Goal: Task Accomplishment & Management: Use online tool/utility

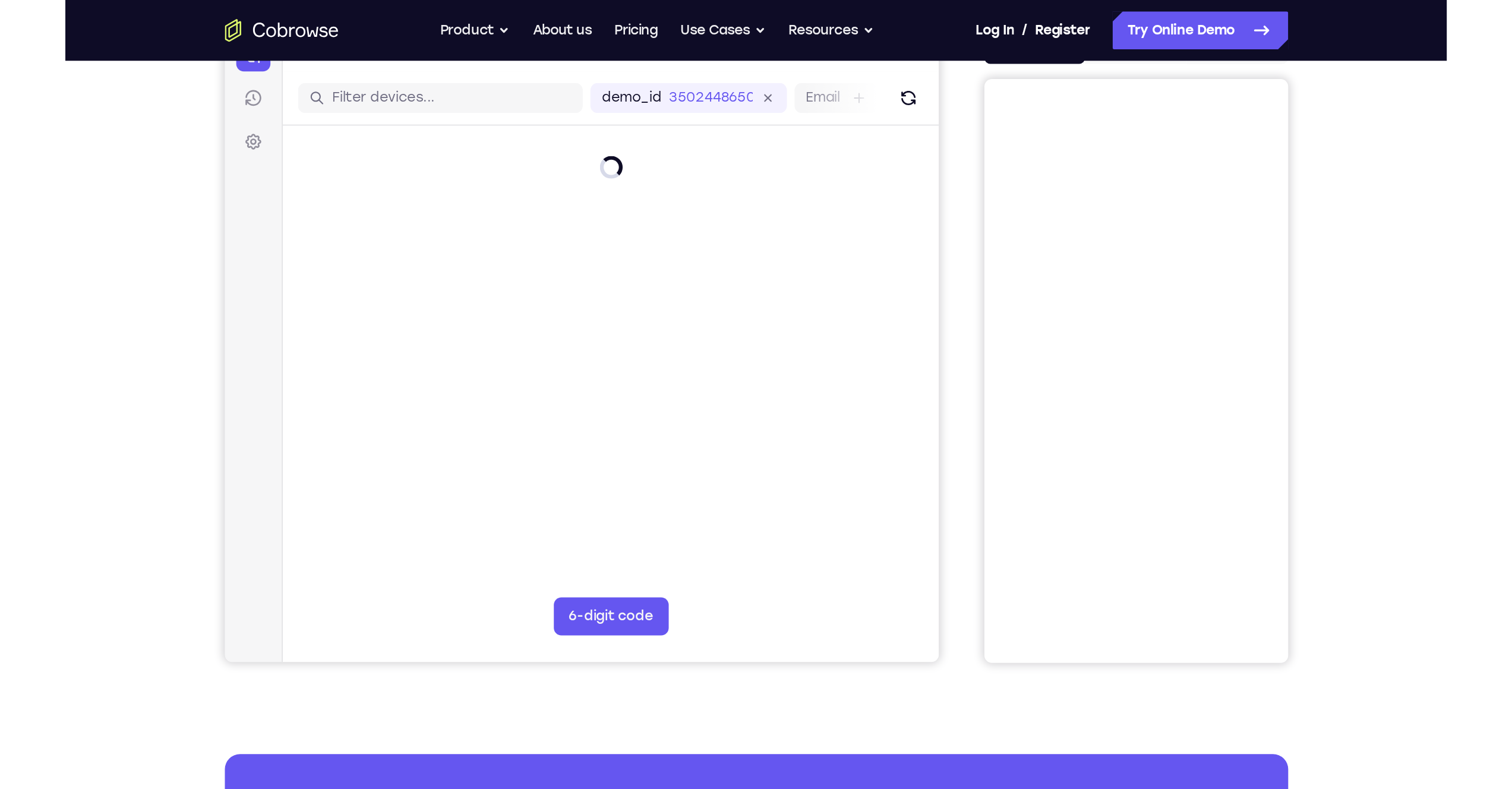
scroll to position [139, 0]
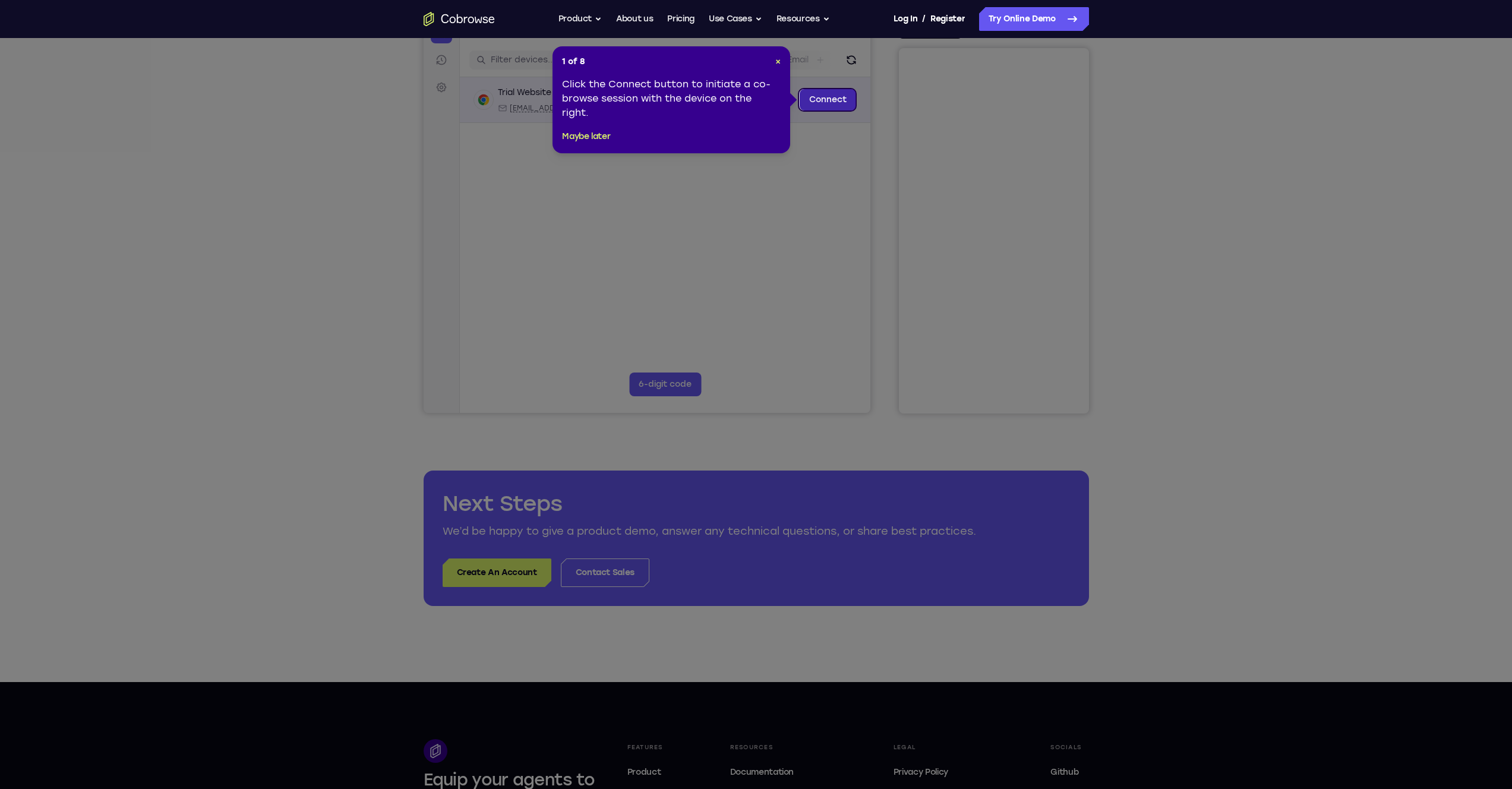
click at [818, 102] on link "Connect" at bounding box center [827, 100] width 56 height 22
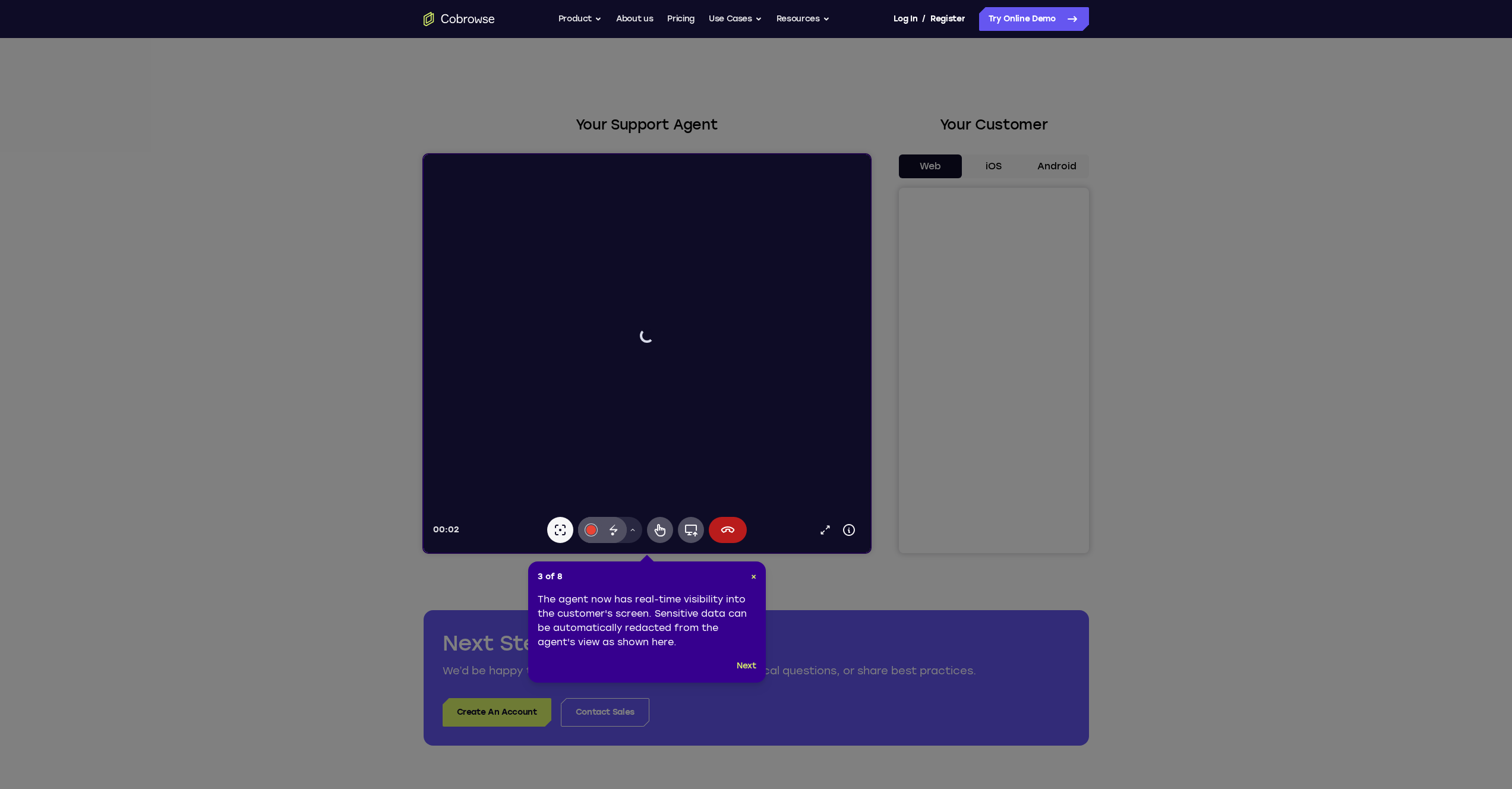
scroll to position [0, 0]
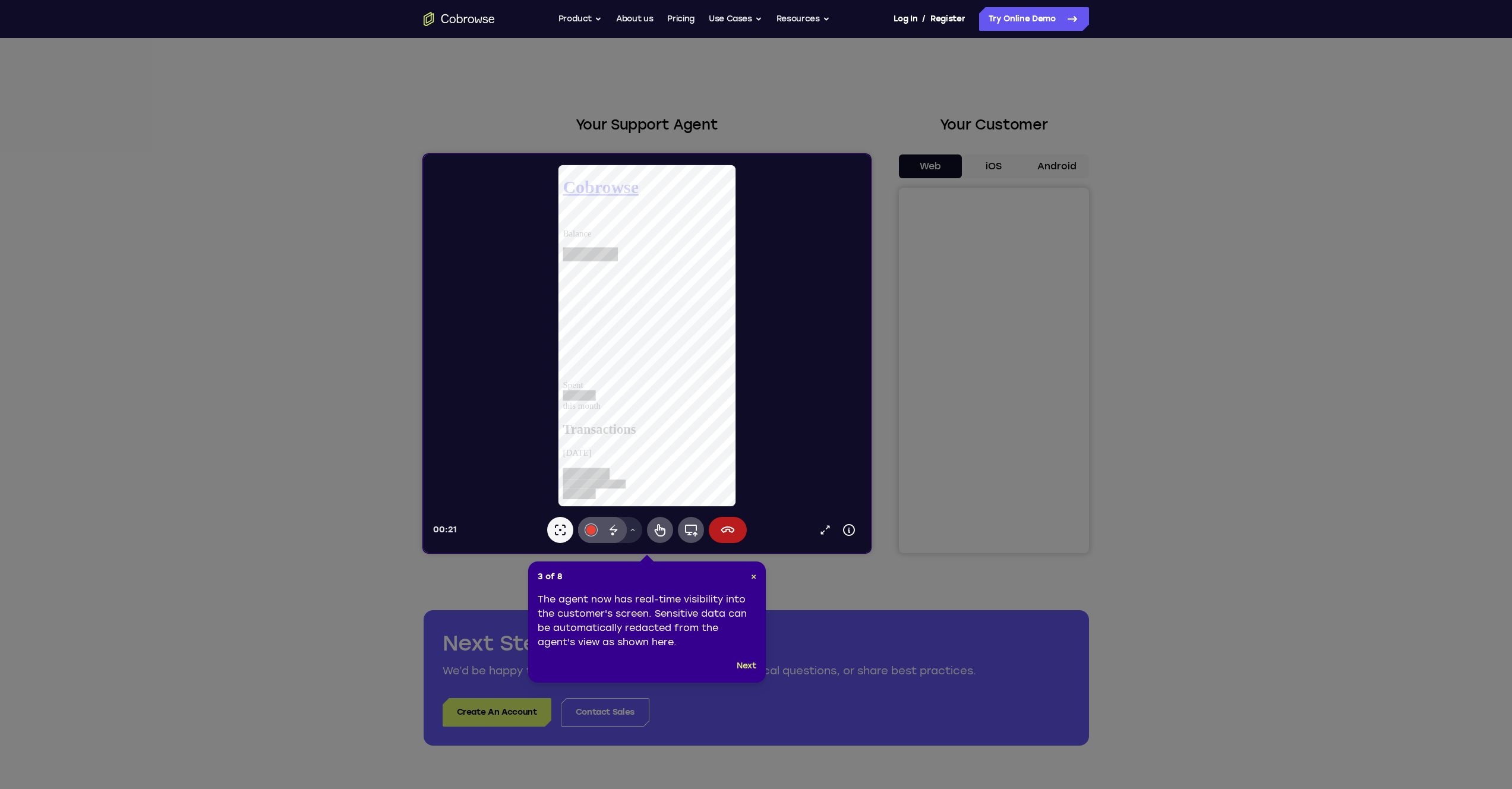
click at [401, 493] on icon at bounding box center [760, 394] width 1521 height 789
drag, startPoint x: 1046, startPoint y: 396, endPoint x: 747, endPoint y: 667, distance: 403.5
click at [747, 493] on button "Next" at bounding box center [746, 665] width 20 height 14
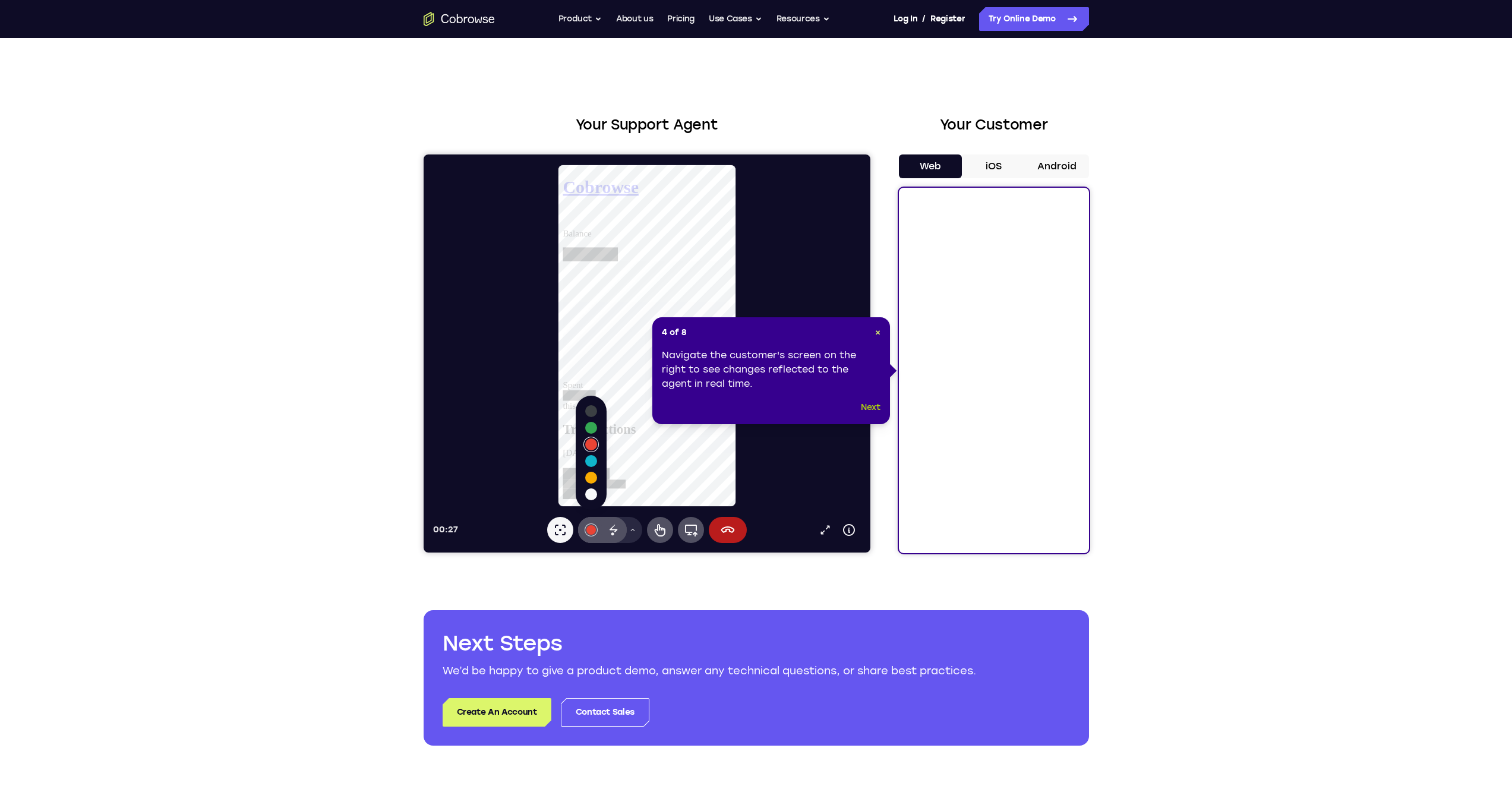
drag, startPoint x: 747, startPoint y: 667, endPoint x: 863, endPoint y: 408, distance: 283.8
click at [863, 408] on button "Next" at bounding box center [870, 407] width 20 height 14
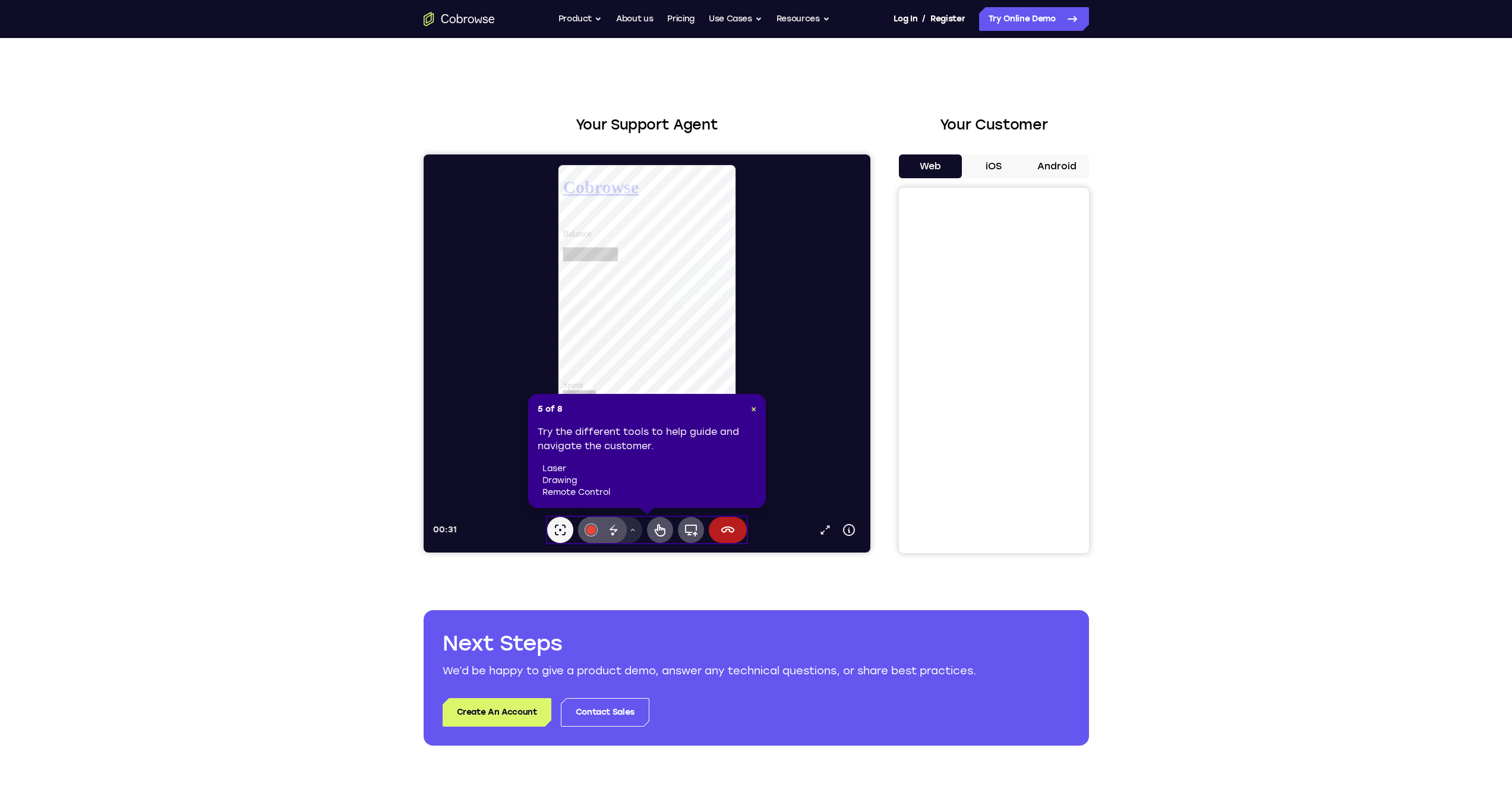
drag, startPoint x: 863, startPoint y: 408, endPoint x: 607, endPoint y: 457, distance: 260.6
click at [607, 457] on div "Try the different tools to help guide and navigate the customer. laser drawing …" at bounding box center [647, 461] width 219 height 74
drag, startPoint x: 1030, startPoint y: 611, endPoint x: 652, endPoint y: 534, distance: 385.8
click at [652, 493] on icon at bounding box center [659, 530] width 14 height 14
click at [752, 410] on span "×" at bounding box center [754, 409] width 5 height 10
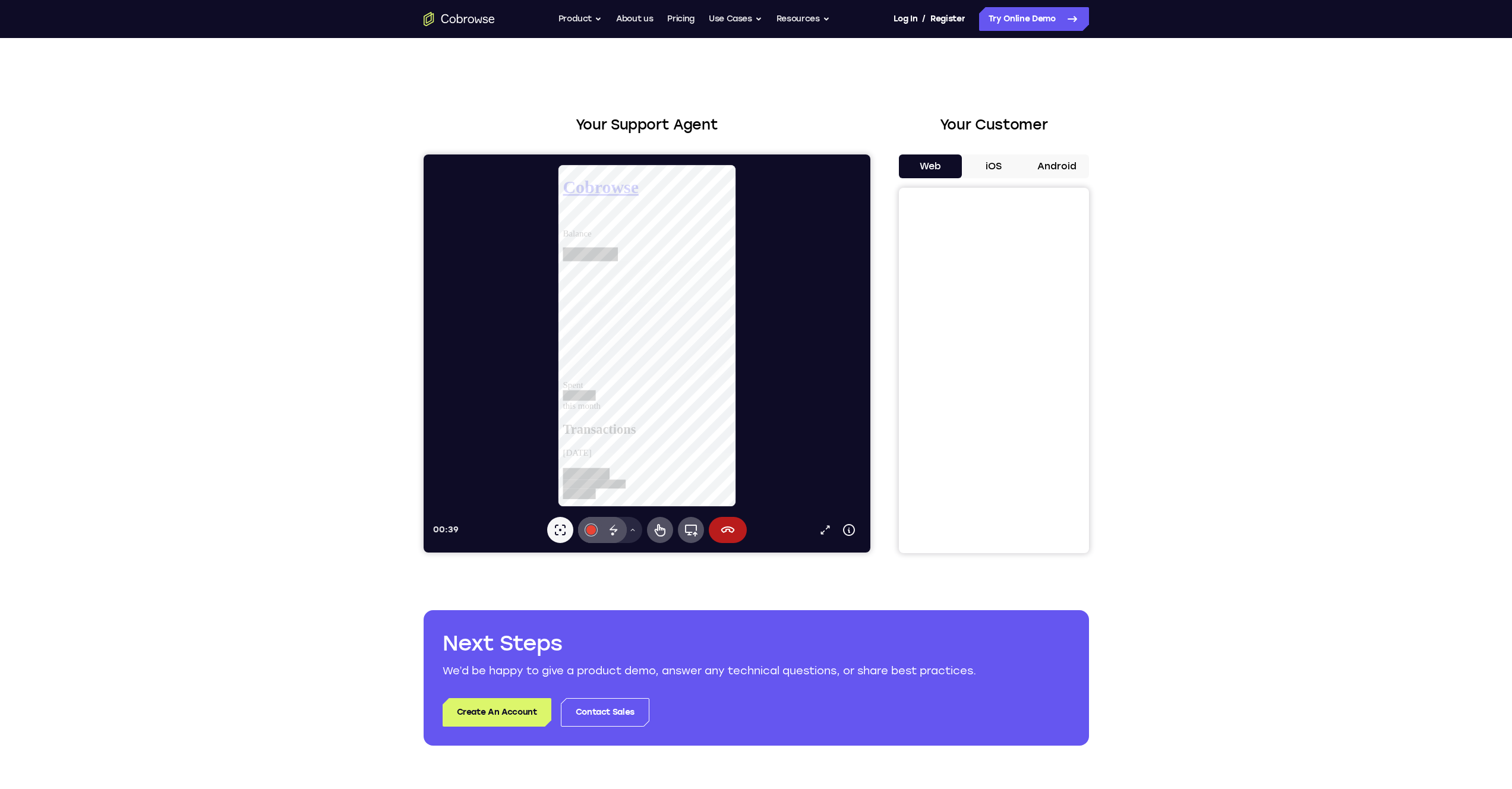
click at [753, 396] on div at bounding box center [651, 336] width 437 height 343
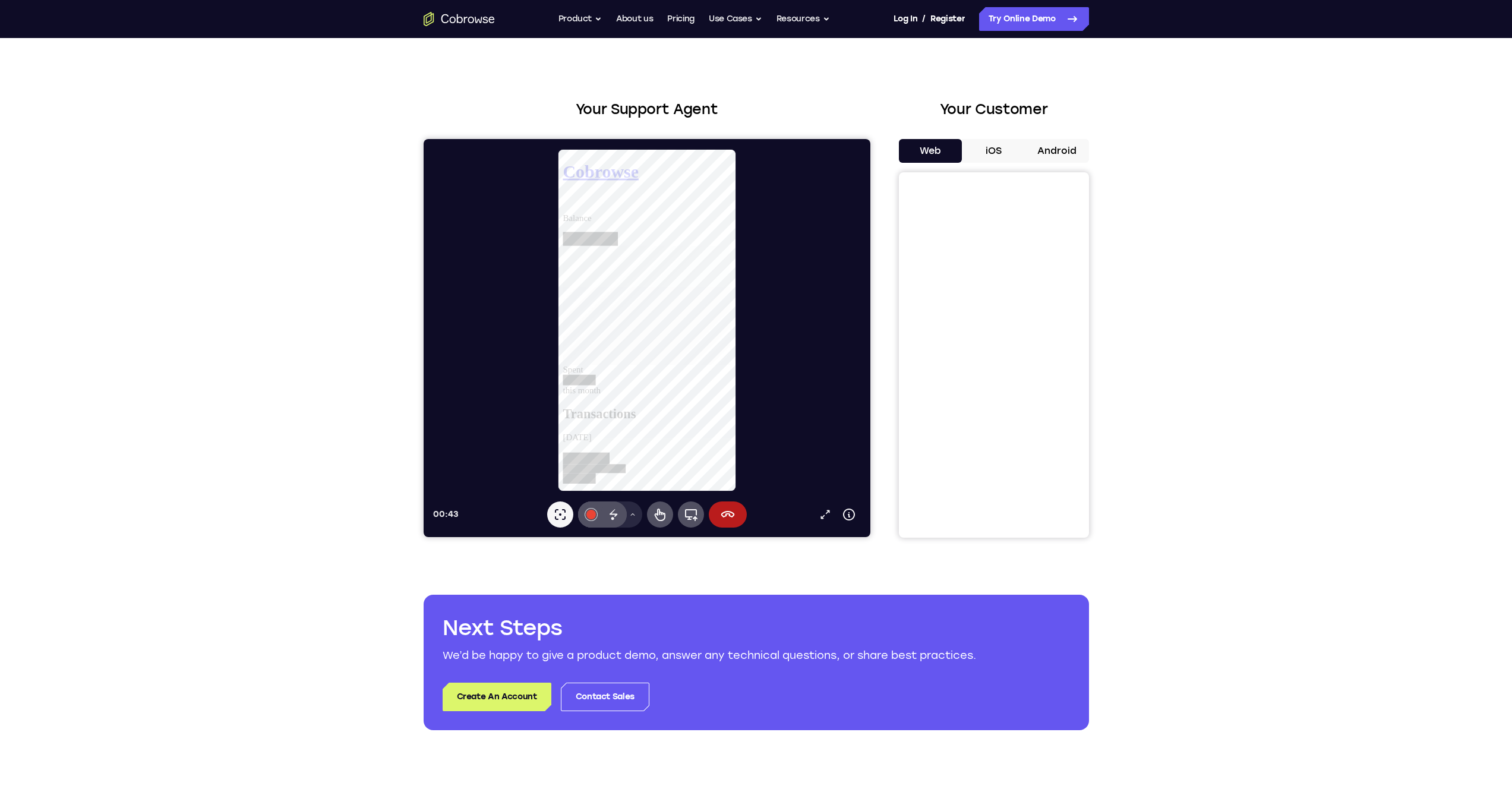
scroll to position [27, 0]
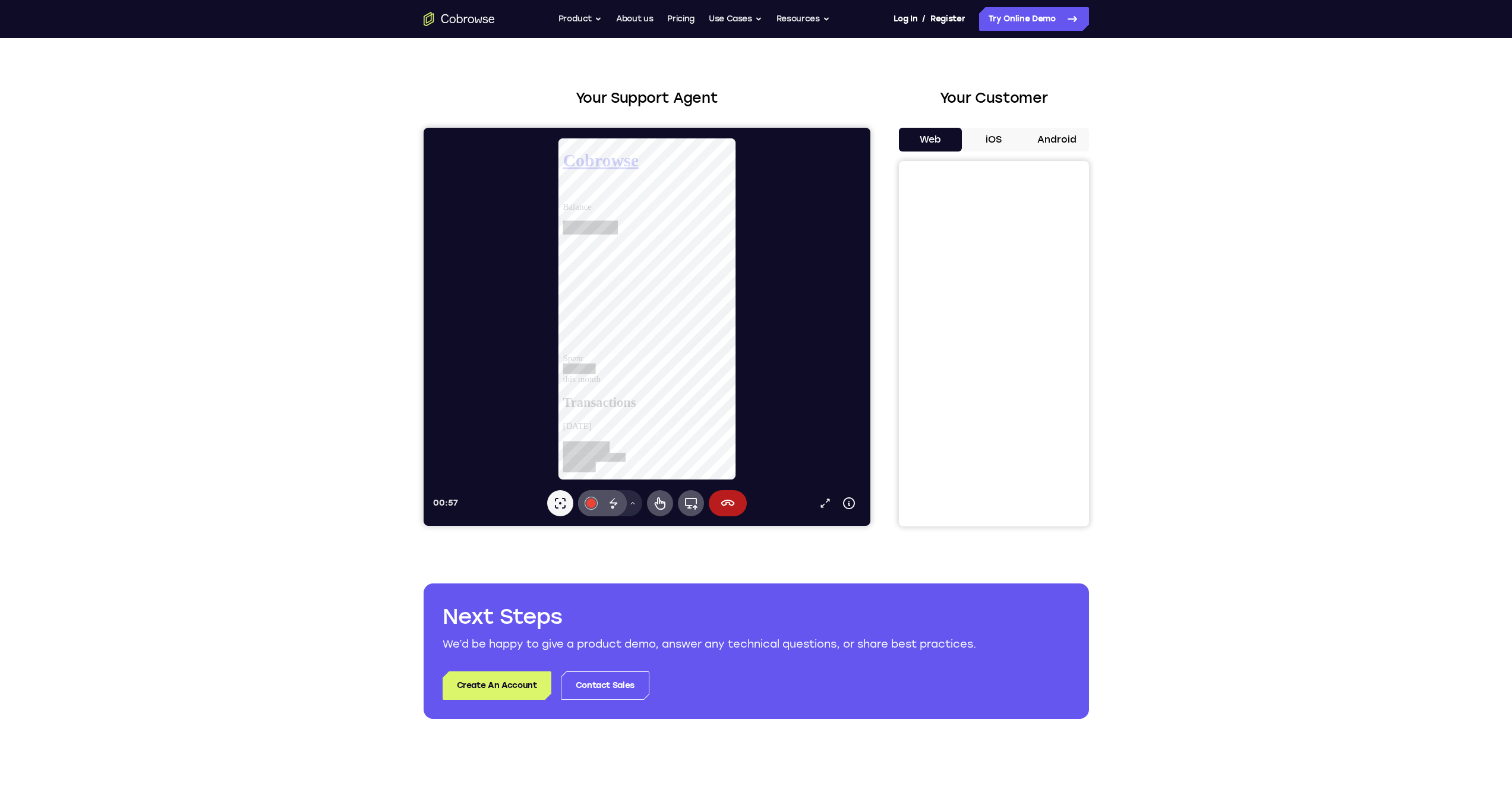
click at [562, 493] on icon at bounding box center [560, 503] width 14 height 14
click at [690, 493] on icon at bounding box center [690, 503] width 14 height 14
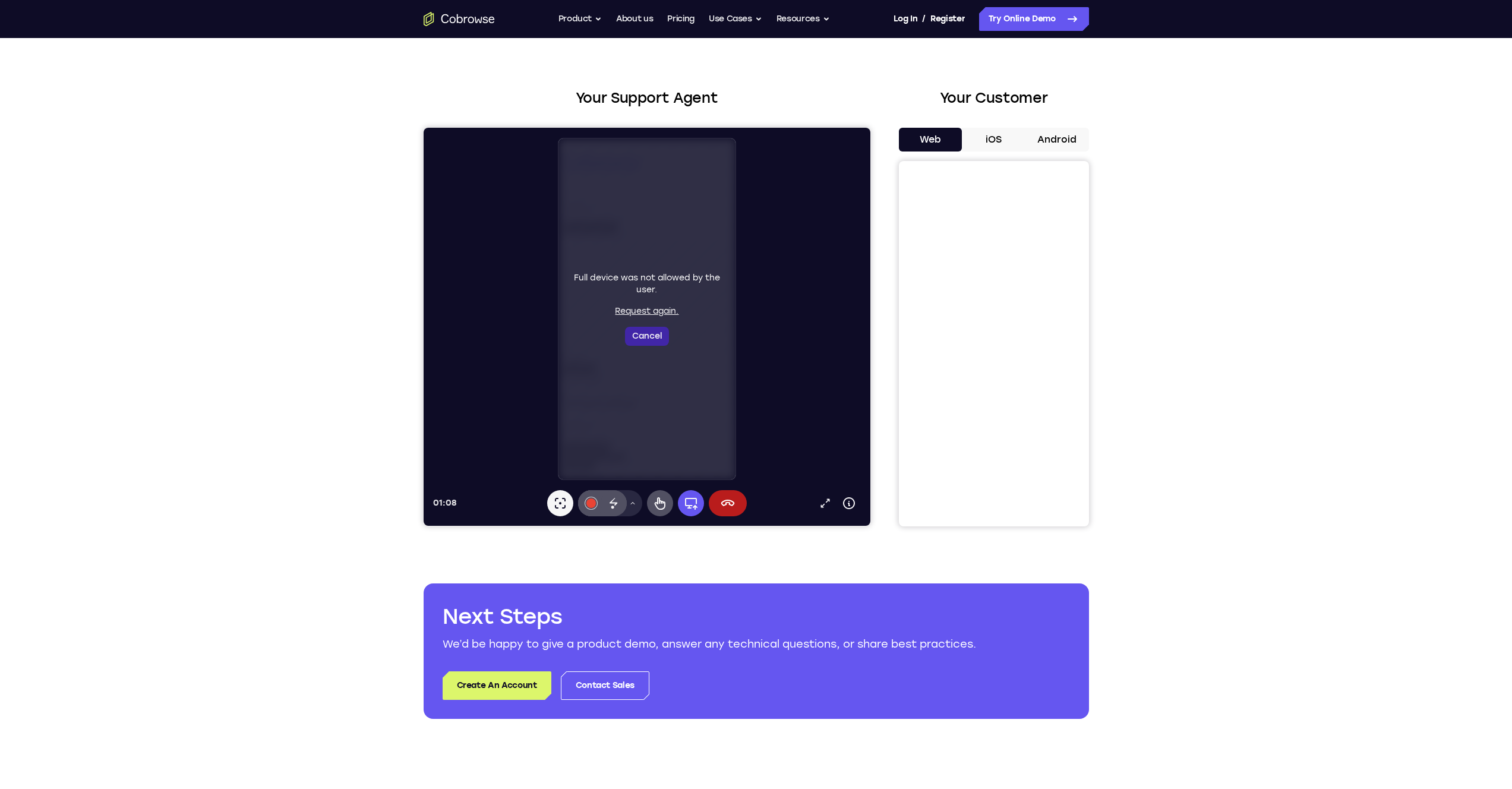
click at [609, 231] on button "Cancel" at bounding box center [518, 212] width 181 height 35
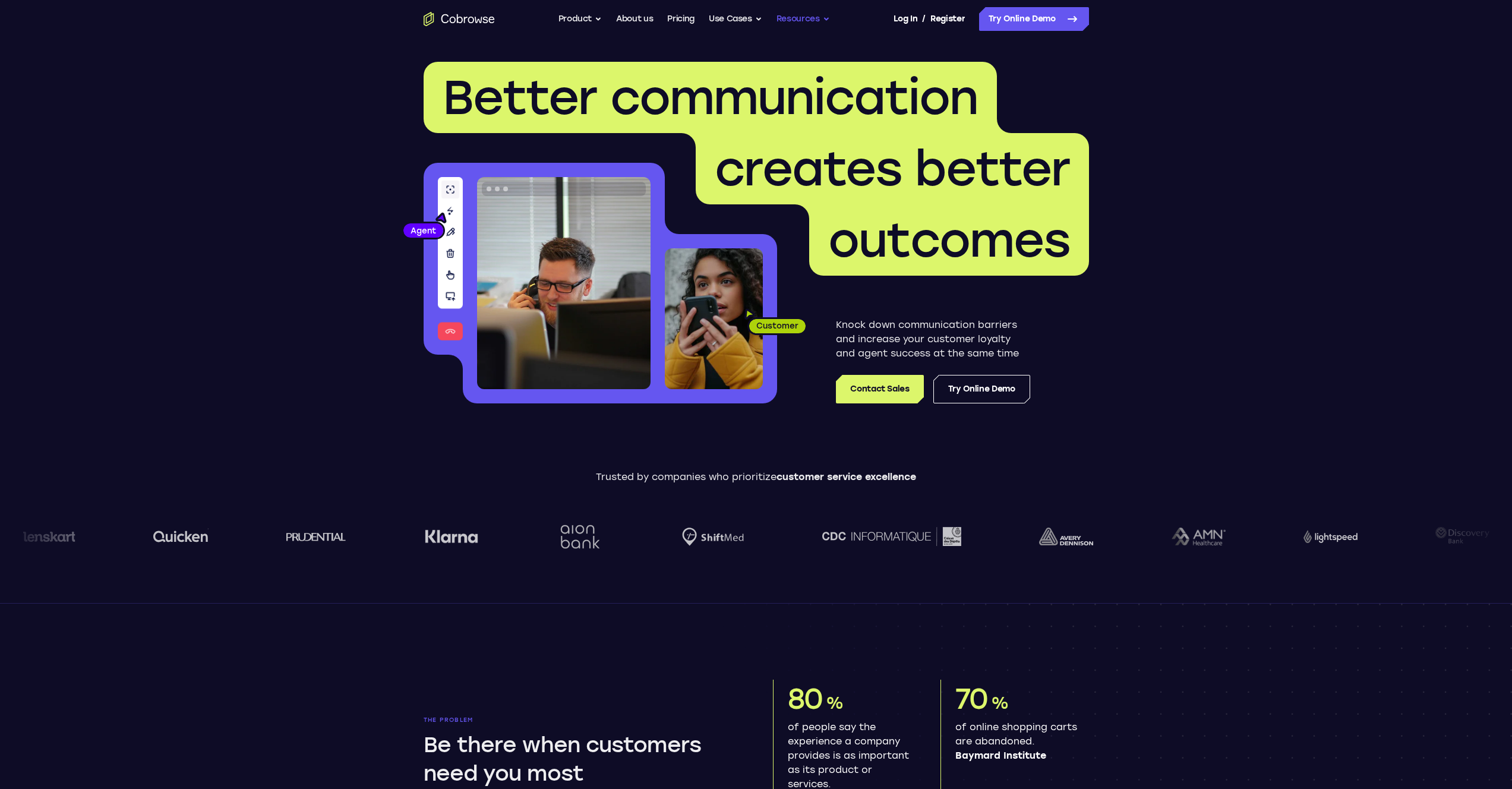
click at [806, 13] on button "Resources" at bounding box center [803, 18] width 53 height 23
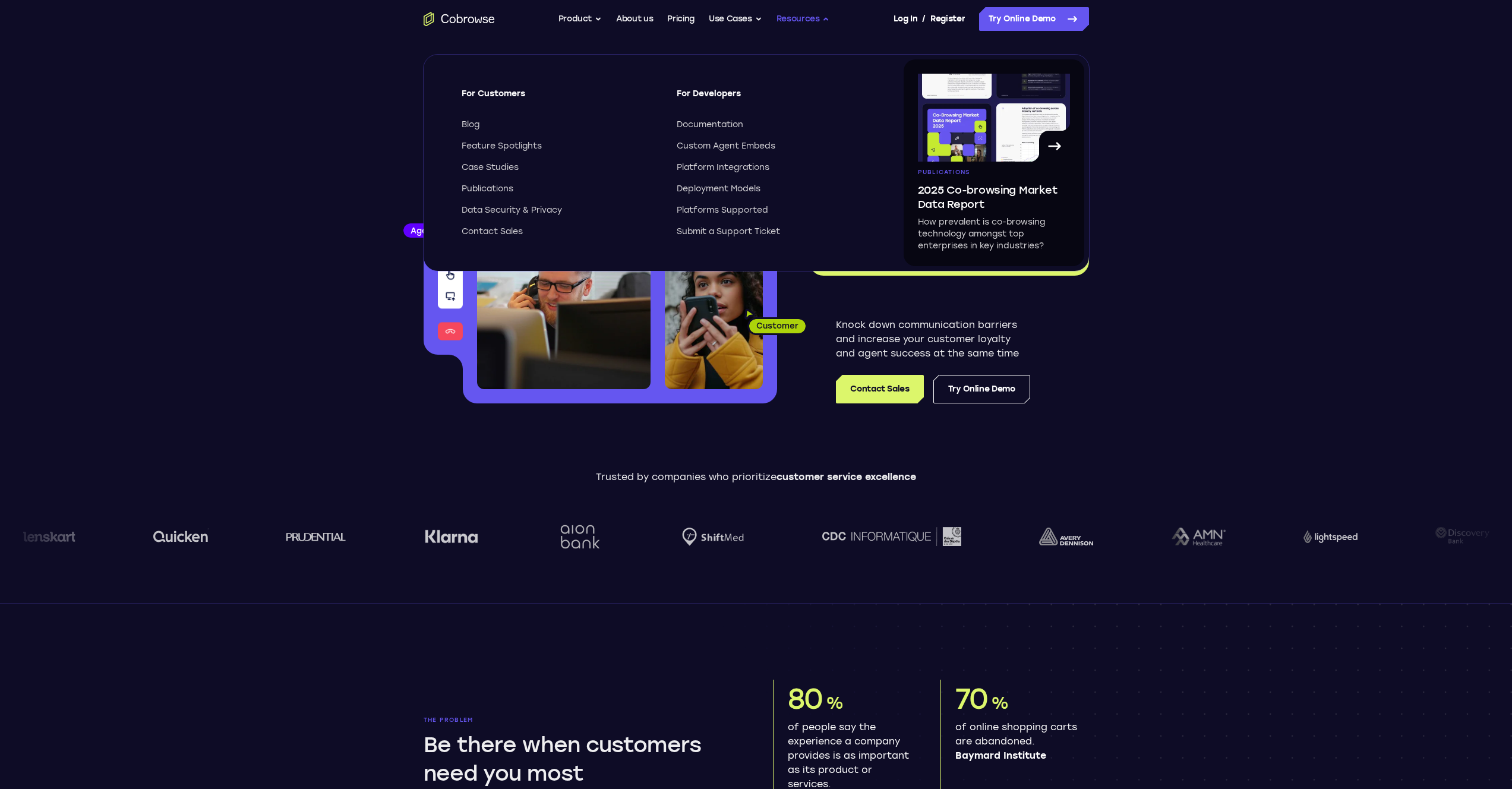
click at [453, 413] on header "Better communication creates better outcomes Customer Agent Agent Knock down co…" at bounding box center [756, 237] width 761 height 399
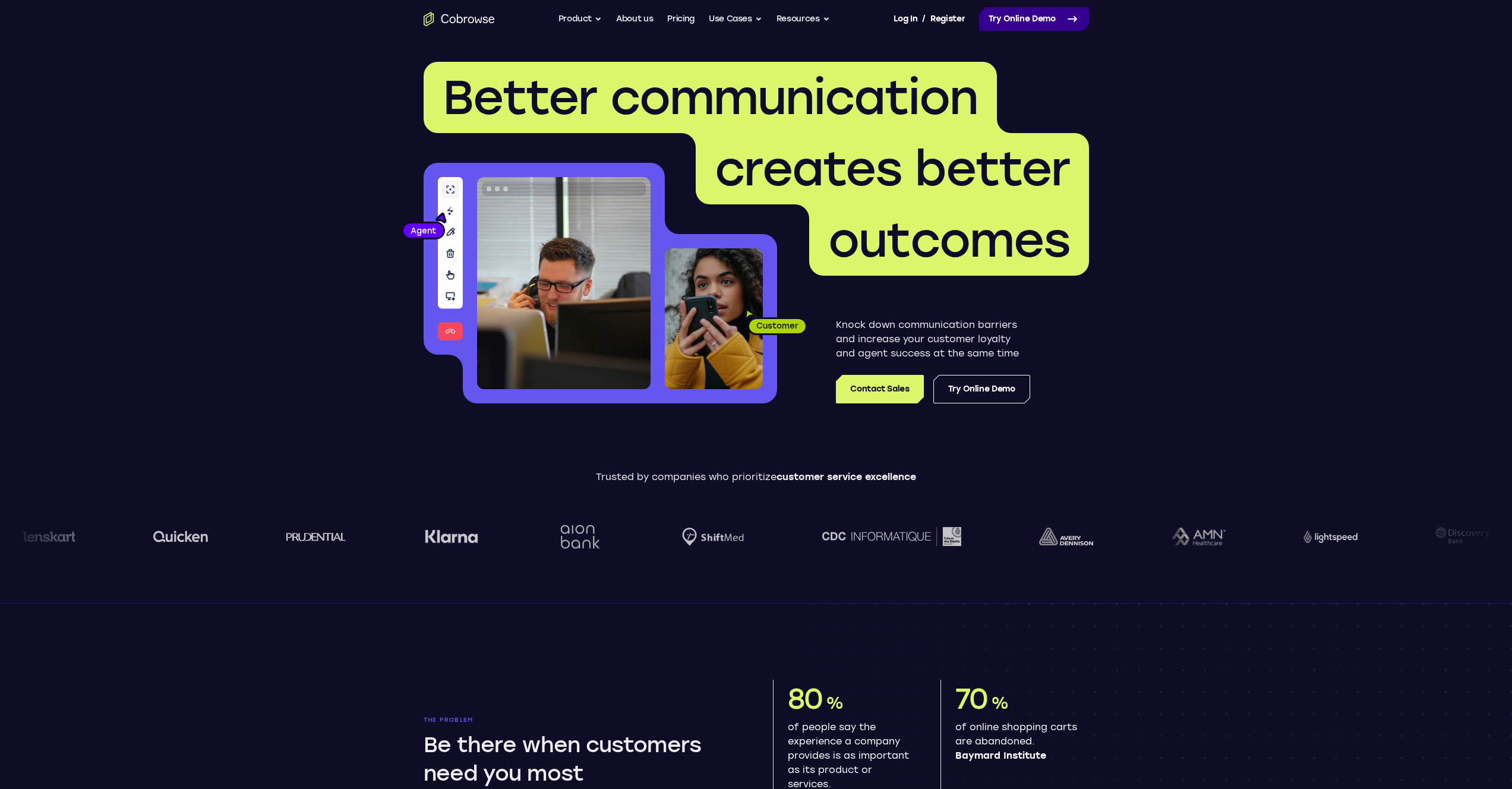
click at [1019, 24] on link "Try Online Demo" at bounding box center [1033, 18] width 110 height 23
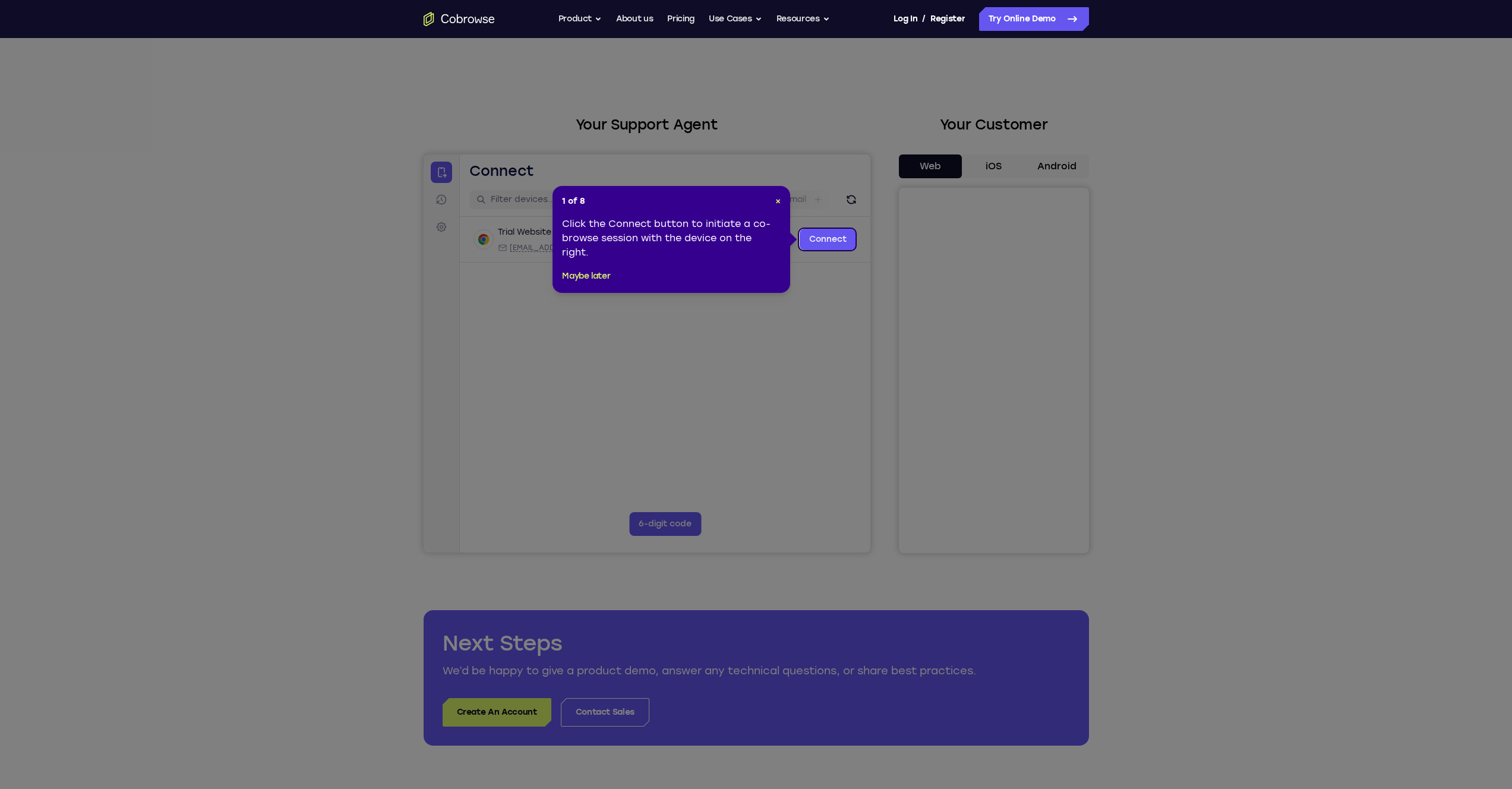
click at [837, 243] on link "Connect" at bounding box center [827, 240] width 56 height 22
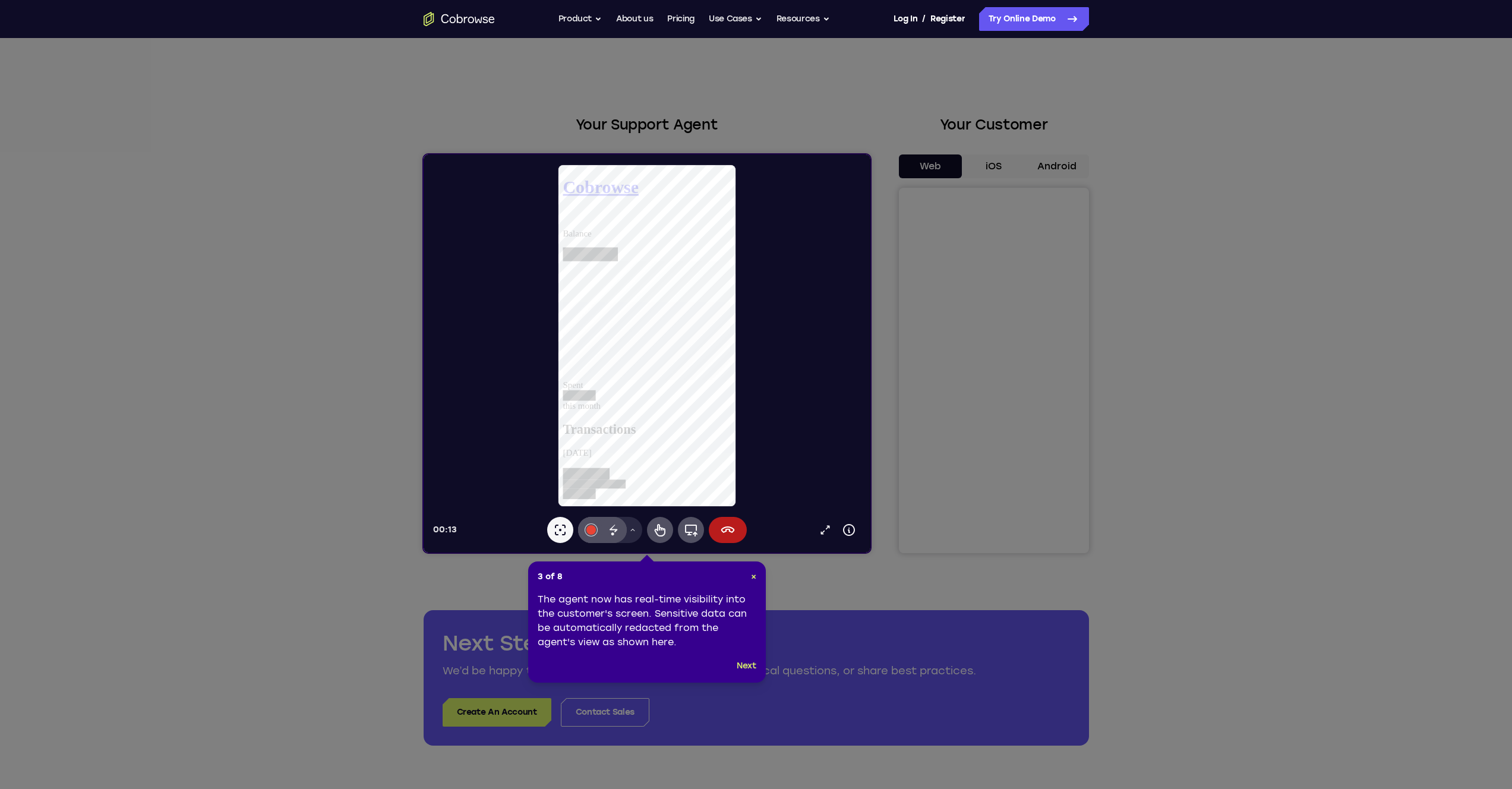
click at [748, 666] on button "Next" at bounding box center [746, 665] width 20 height 14
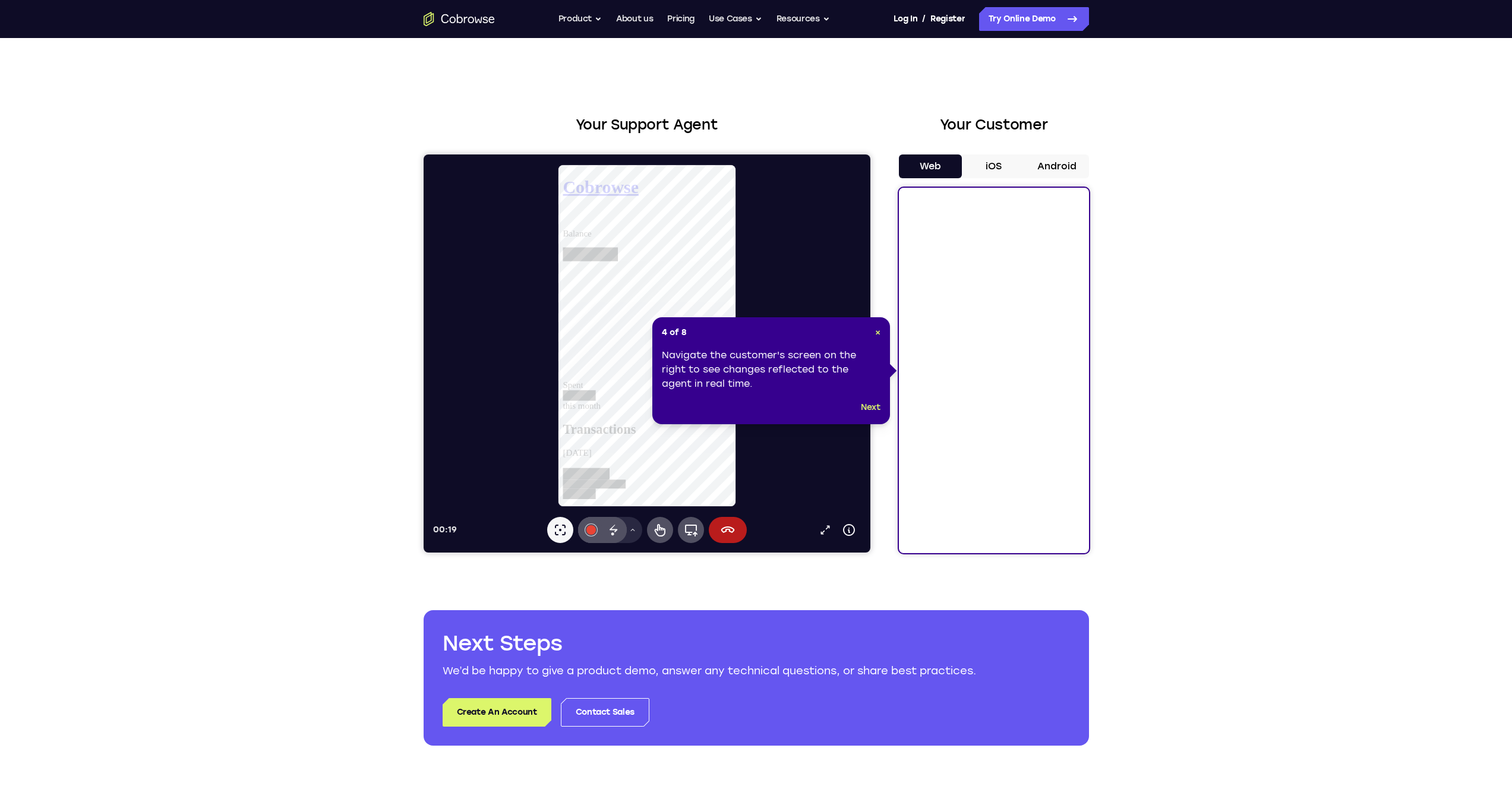
click at [871, 406] on button "Next" at bounding box center [870, 407] width 20 height 14
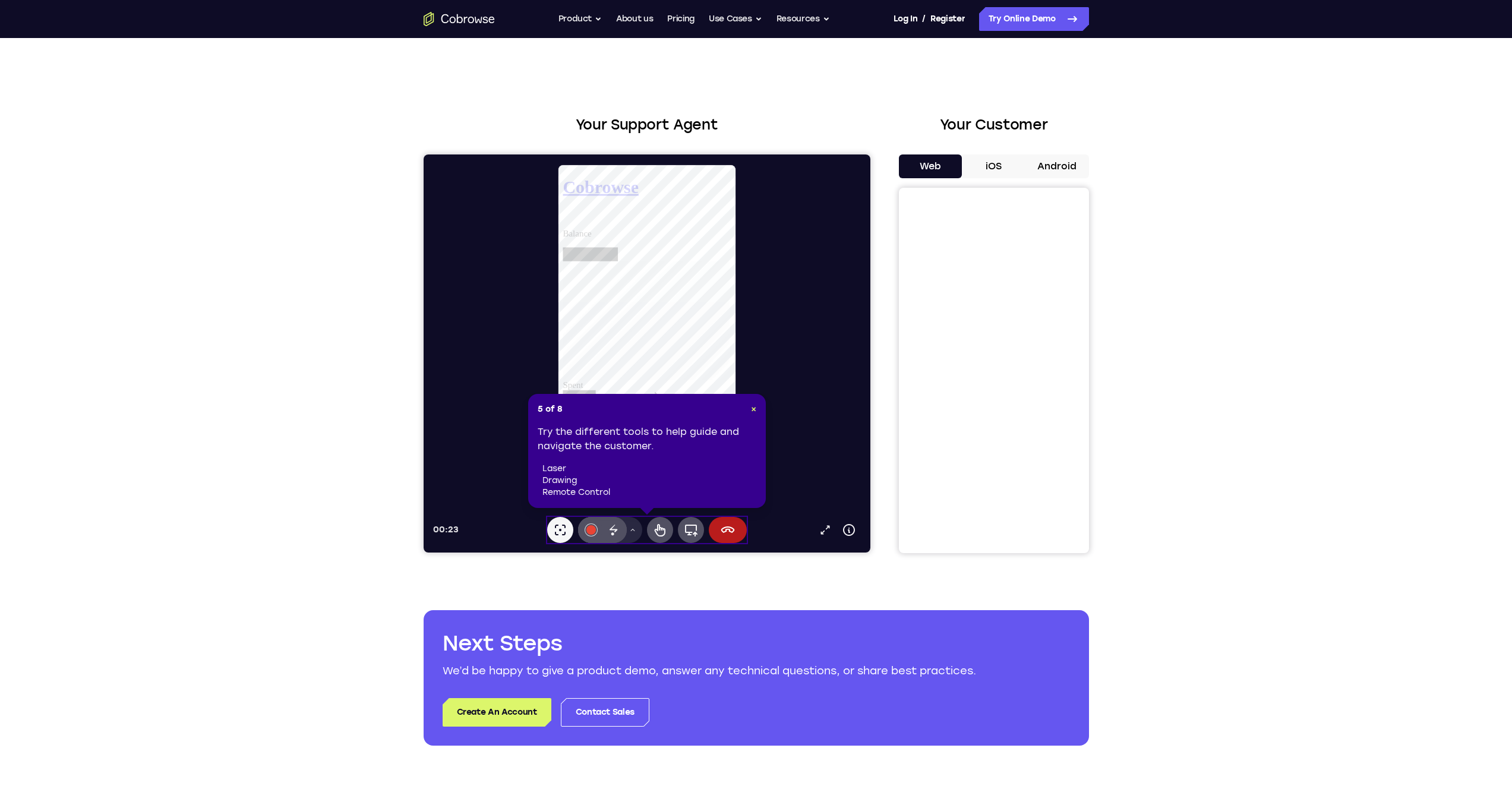
scroll to position [91, 0]
click at [752, 410] on span "×" at bounding box center [754, 409] width 5 height 10
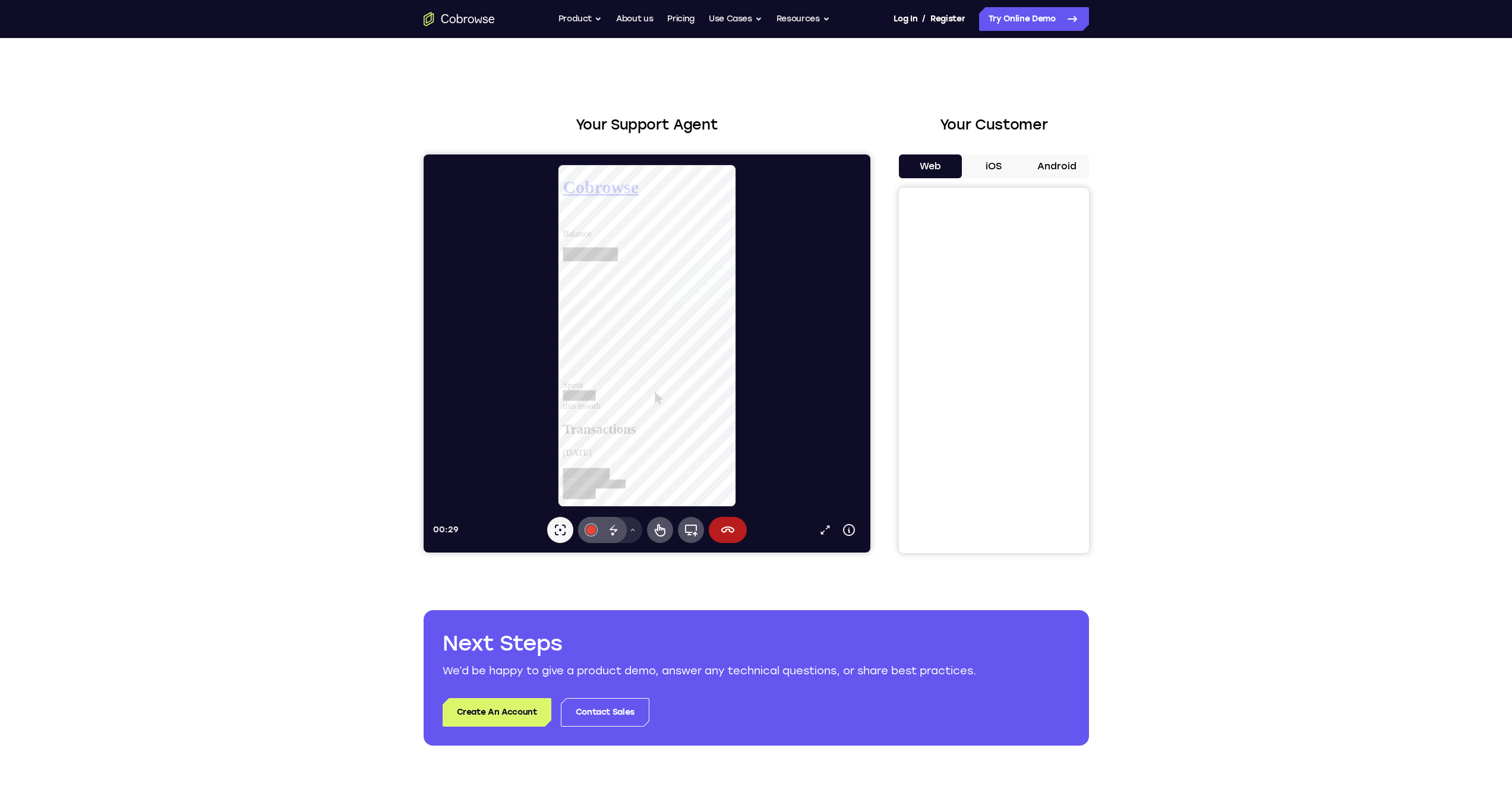
scroll to position [0, 0]
drag, startPoint x: 1004, startPoint y: 430, endPoint x: 999, endPoint y: 172, distance: 258.0
click at [999, 172] on button "iOS" at bounding box center [993, 166] width 63 height 23
click at [1050, 168] on button "Android" at bounding box center [1057, 166] width 63 height 23
click at [931, 170] on button "Web" at bounding box center [931, 166] width 63 height 23
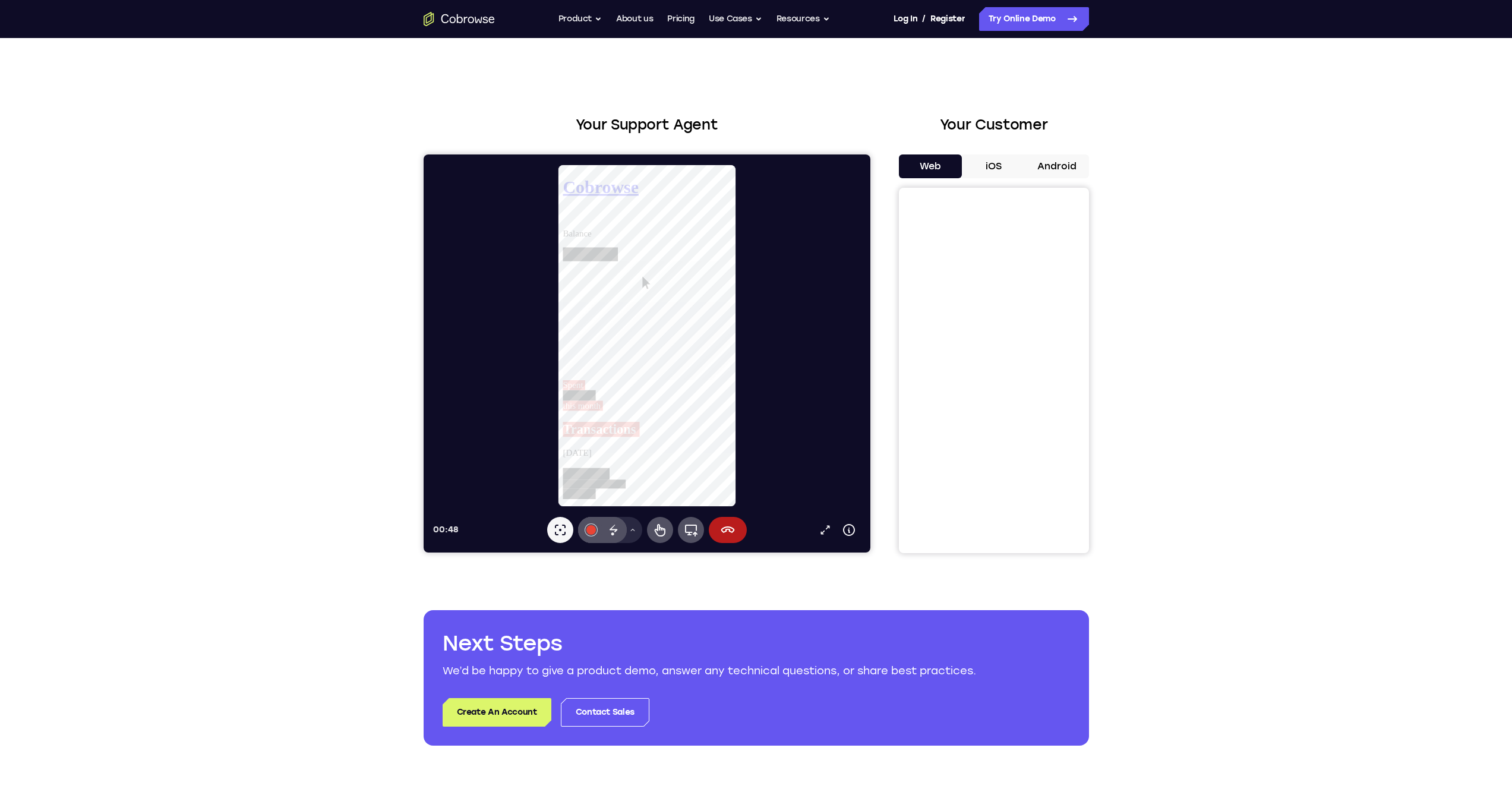
scroll to position [591, 0]
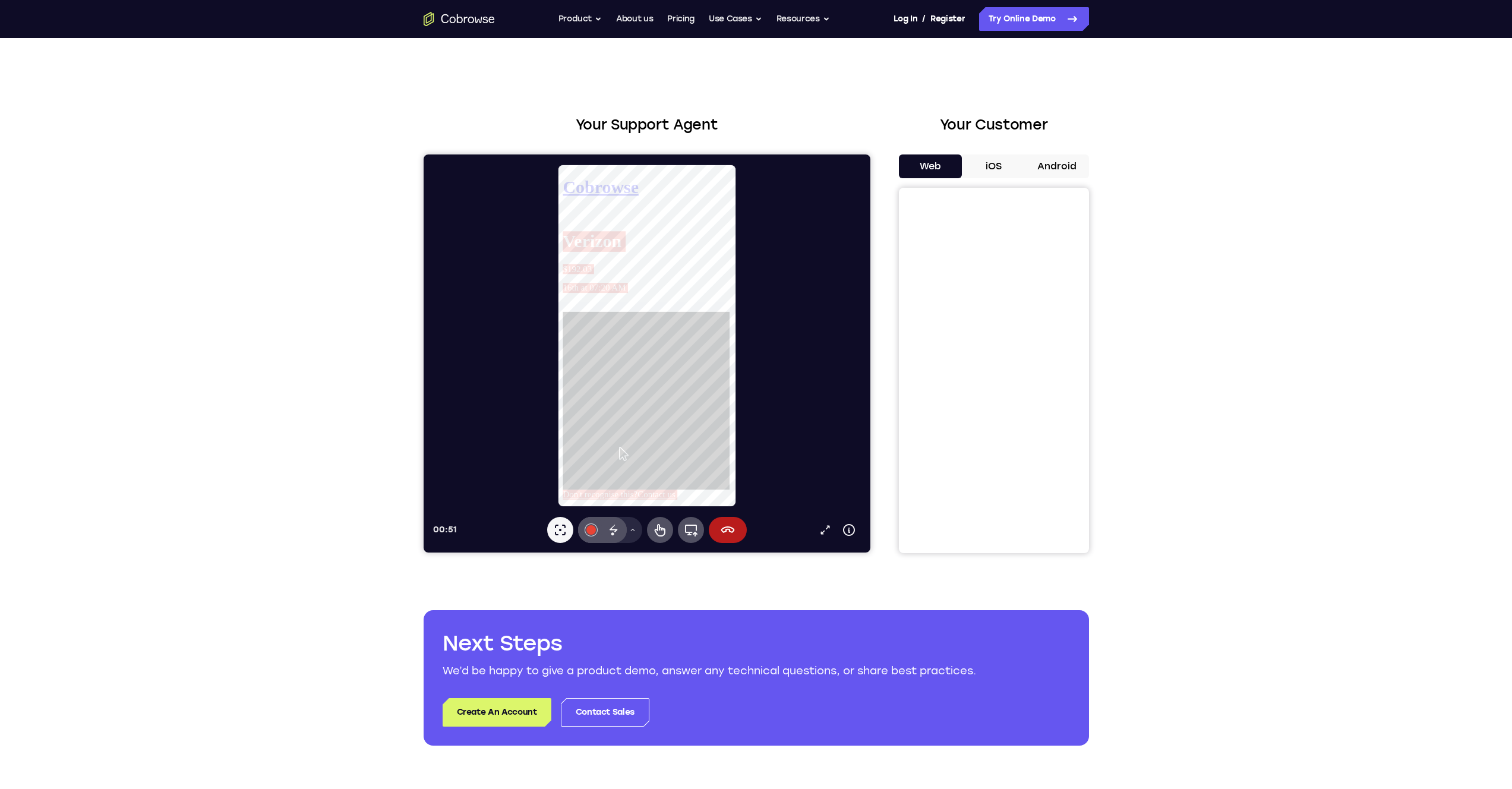
click at [768, 274] on div at bounding box center [651, 336] width 437 height 343
click at [690, 532] on icon at bounding box center [691, 530] width 13 height 12
